Goal: Task Accomplishment & Management: Complete application form

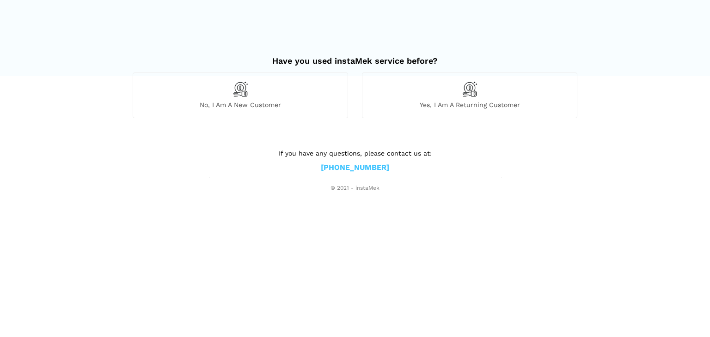
click at [245, 97] on div "No, I am a new customer" at bounding box center [240, 95] width 215 height 45
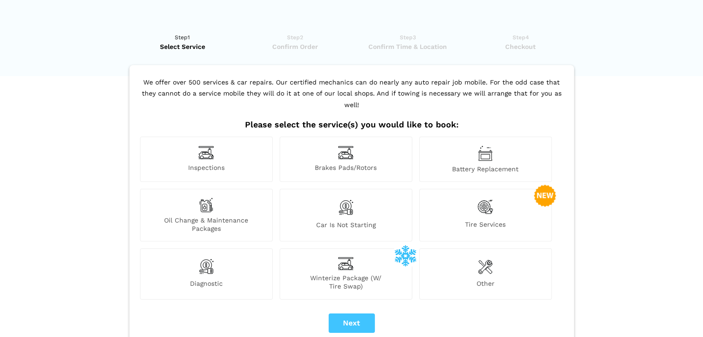
click at [475, 165] on span "Battery Replacement" at bounding box center [486, 169] width 132 height 8
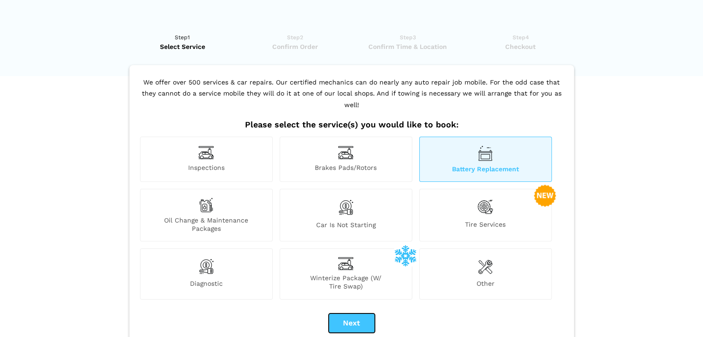
click at [346, 314] on button "Next" at bounding box center [352, 323] width 46 height 19
checkbox input "true"
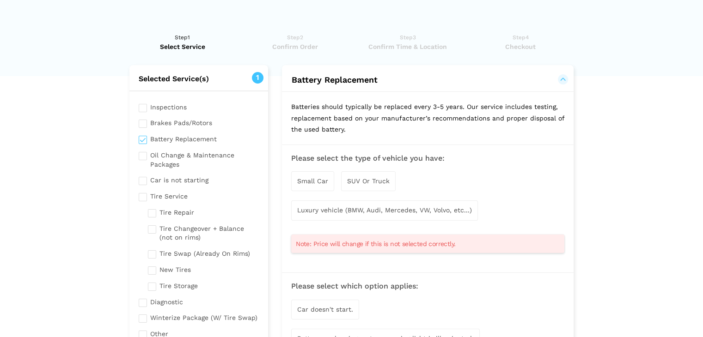
click at [373, 180] on span "SUV Or Truck" at bounding box center [368, 180] width 43 height 7
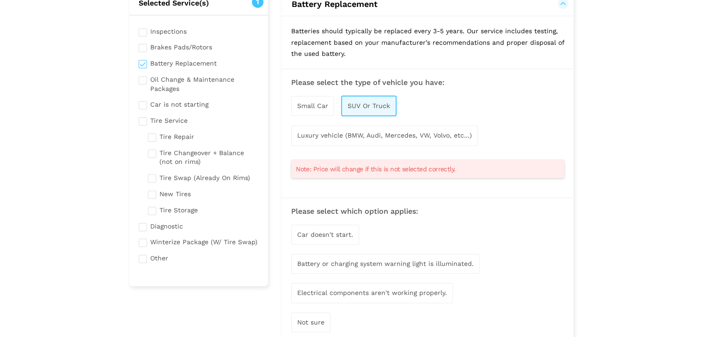
scroll to position [92, 0]
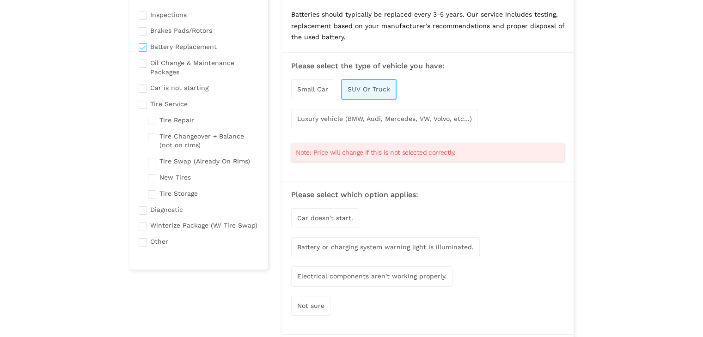
click at [345, 220] on div "Car doesn't start." at bounding box center [325, 218] width 68 height 20
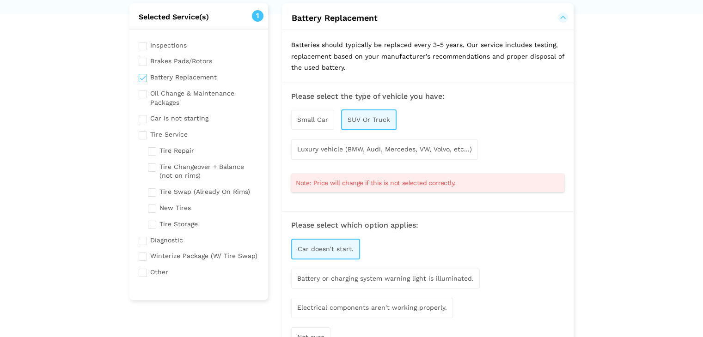
scroll to position [46, 0]
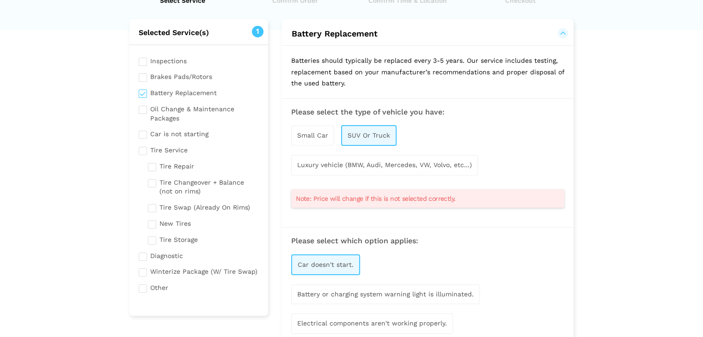
click at [145, 136] on input "checkbox" at bounding box center [199, 134] width 121 height 12
checkbox input "true"
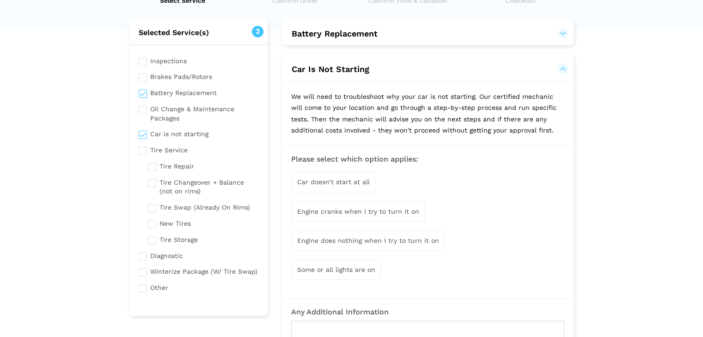
click at [401, 209] on span "Engine cranks when I try to turn it on" at bounding box center [358, 211] width 122 height 7
